Goal: Navigation & Orientation: Find specific page/section

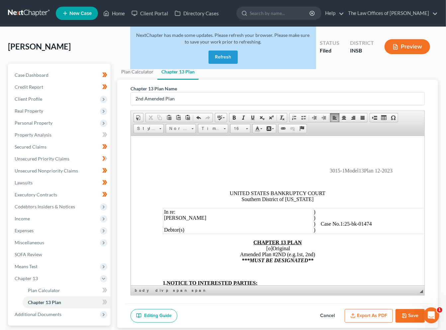
scroll to position [492, 0]
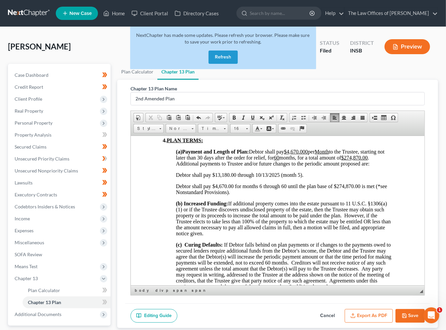
click at [216, 56] on button "Refresh" at bounding box center [223, 57] width 29 height 13
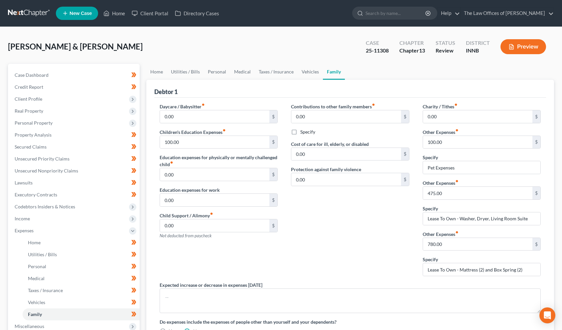
drag, startPoint x: 0, startPoint y: 0, endPoint x: 29, endPoint y: 7, distance: 29.4
click at [29, 7] on link at bounding box center [29, 13] width 43 height 12
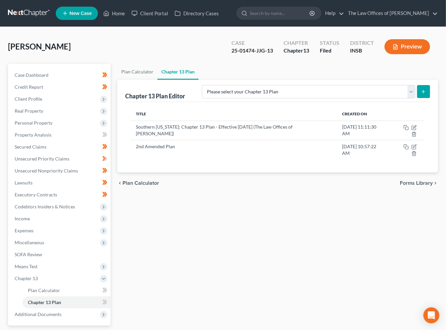
click at [25, 13] on link at bounding box center [29, 13] width 43 height 12
